Goal: Find specific fact: Find specific fact

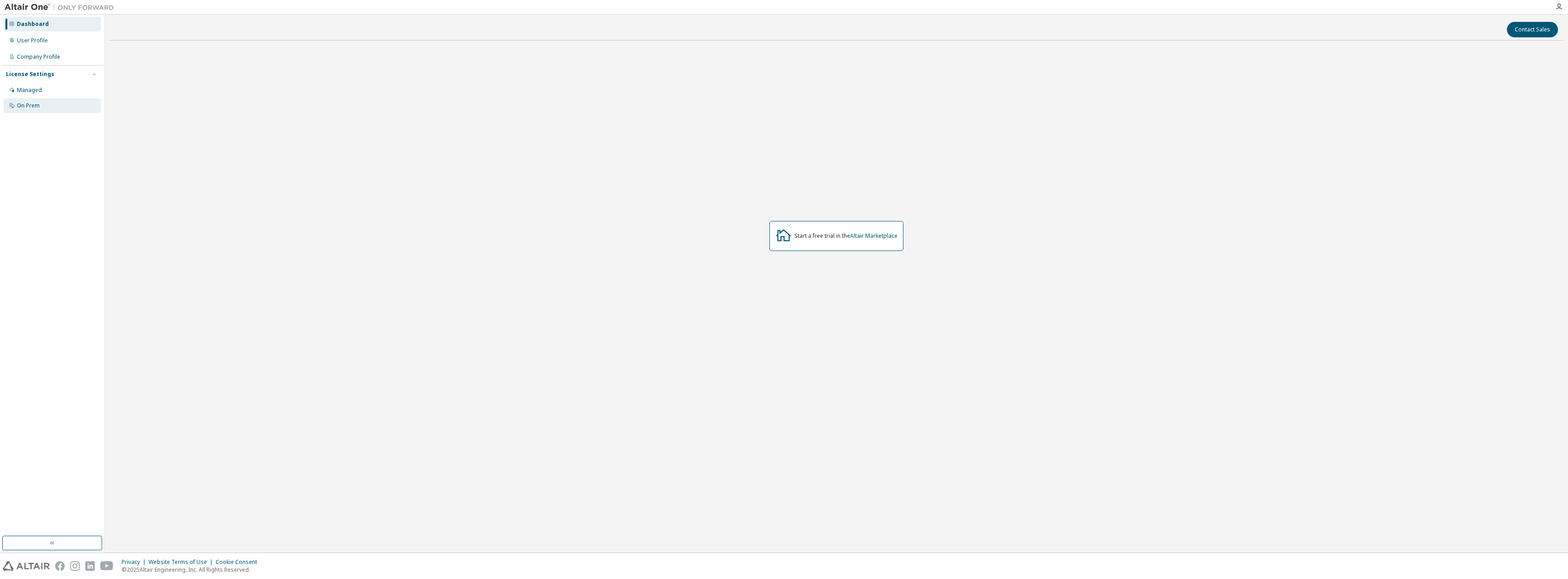
click at [36, 102] on div "On Prem" at bounding box center [28, 106] width 23 height 7
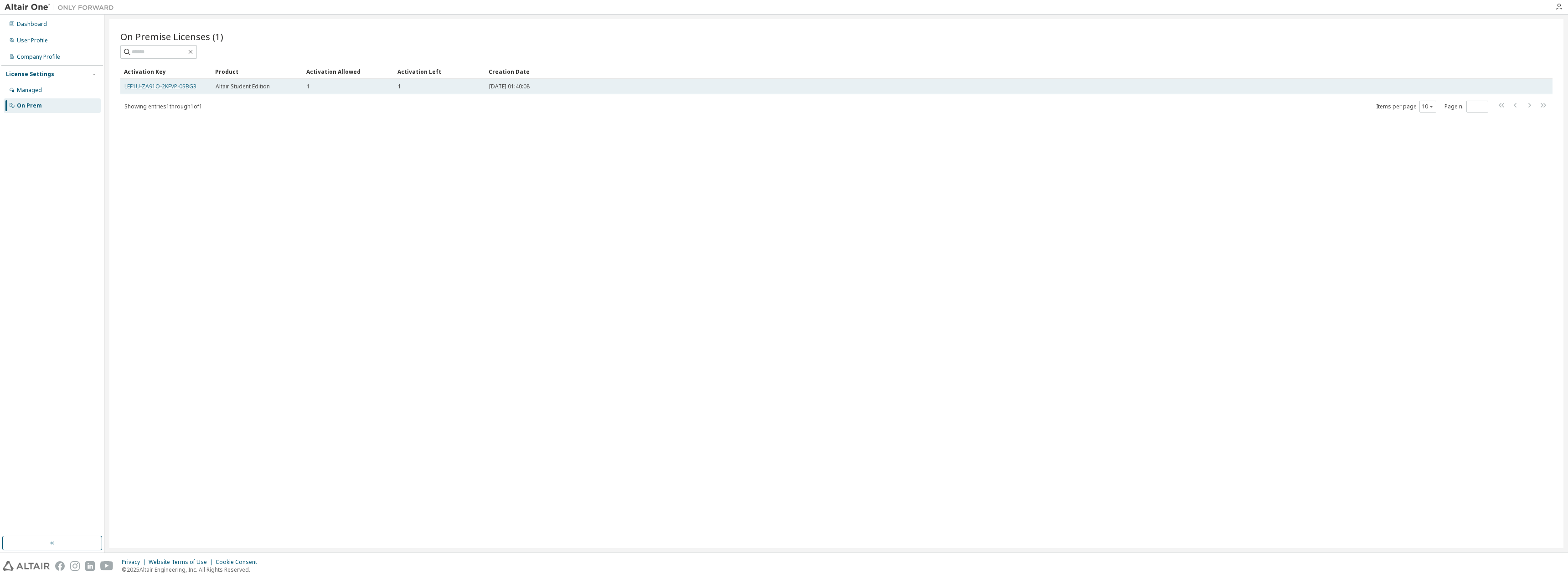
click at [164, 88] on link "LEF1U-ZA91O-2KFVP-0SBG3" at bounding box center [160, 86] width 72 height 8
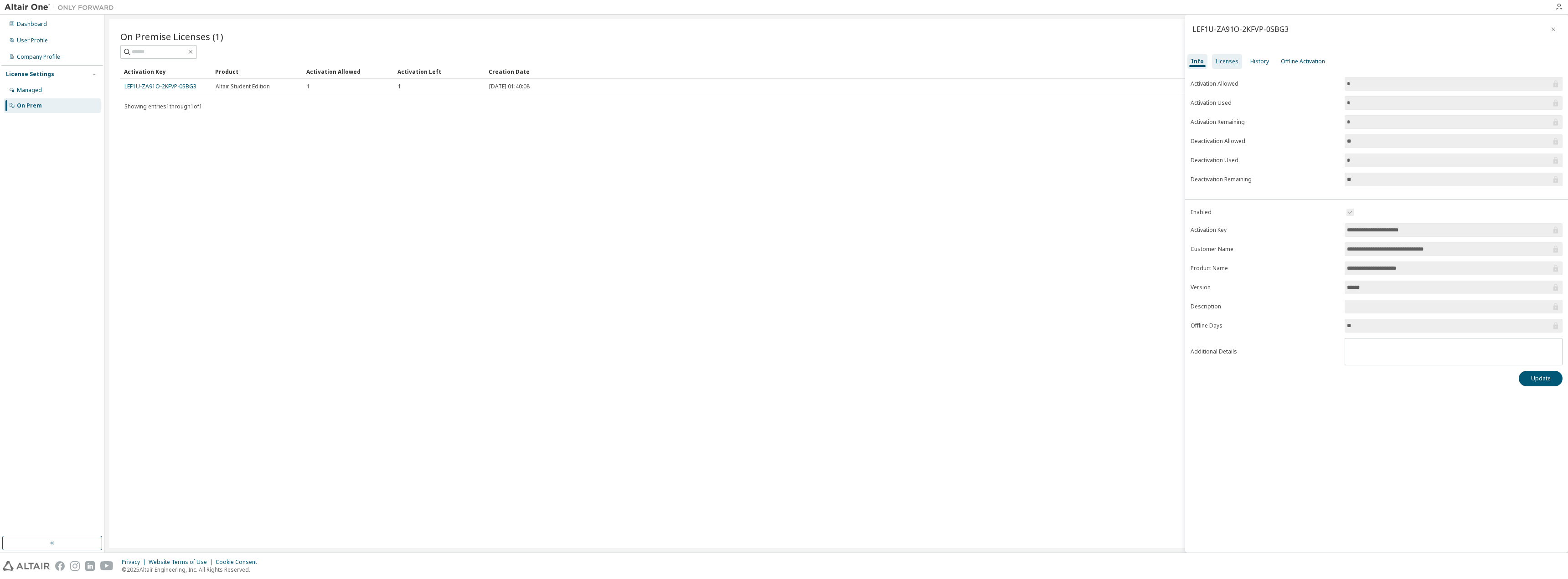
click at [1237, 64] on div "Licenses" at bounding box center [1227, 61] width 30 height 15
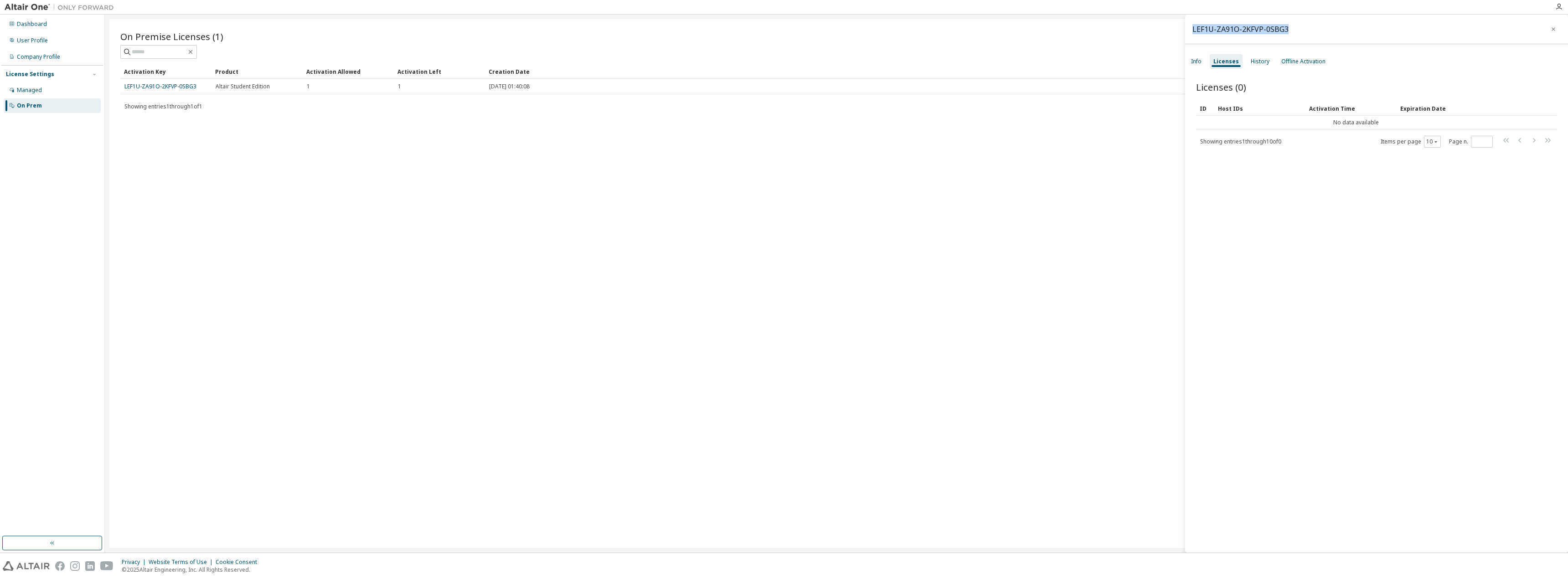
drag, startPoint x: 1321, startPoint y: 21, endPoint x: 1192, endPoint y: 28, distance: 129.2
click at [1192, 28] on div "LEF1U-ZA91O-2KFVP-0SBG3" at bounding box center [1376, 29] width 383 height 30
copy div "LEF1U-ZA91O-2KFVP-0SBG3"
